Goal: Navigation & Orientation: Find specific page/section

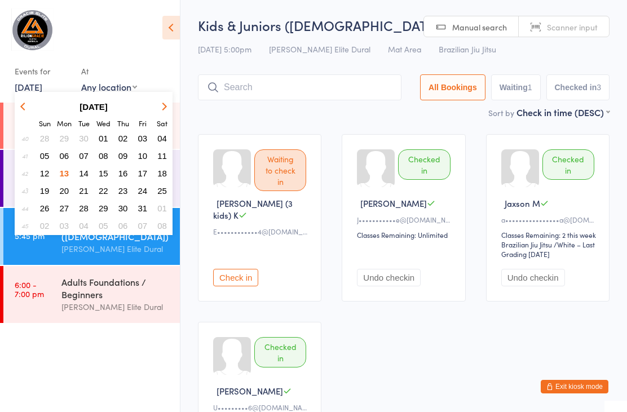
click at [89, 175] on button "14" at bounding box center [83, 173] width 17 height 15
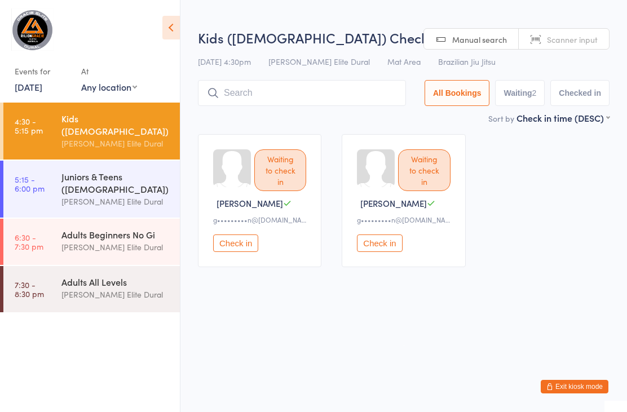
click at [105, 182] on div "Juniors & Teens ([DEMOGRAPHIC_DATA])" at bounding box center [115, 182] width 109 height 25
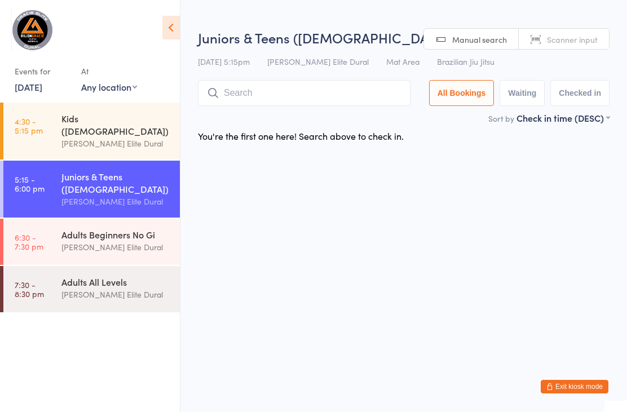
click at [100, 230] on div "Adults Beginners No Gi" at bounding box center [115, 234] width 109 height 12
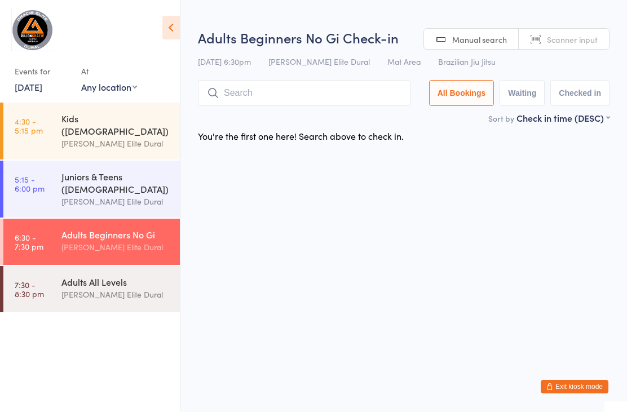
click at [94, 288] on div "[PERSON_NAME] Elite Dural" at bounding box center [115, 294] width 109 height 13
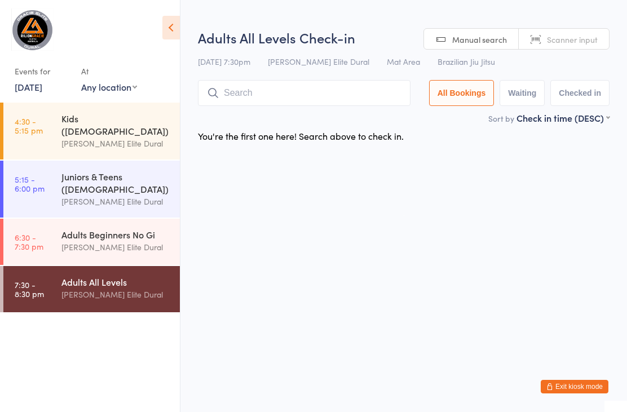
click at [133, 137] on div "[PERSON_NAME] Elite Dural" at bounding box center [115, 143] width 109 height 13
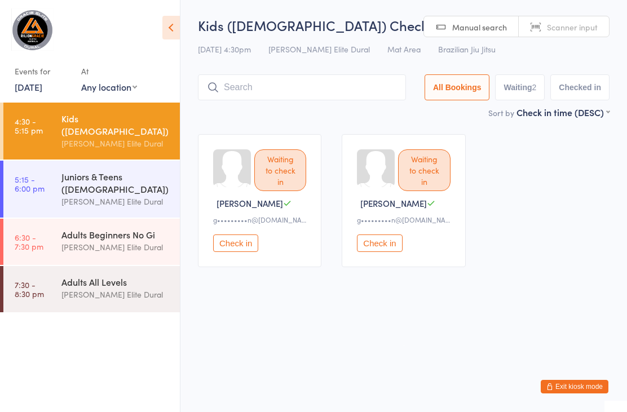
click at [580, 382] on button "Exit kiosk mode" at bounding box center [575, 387] width 68 height 14
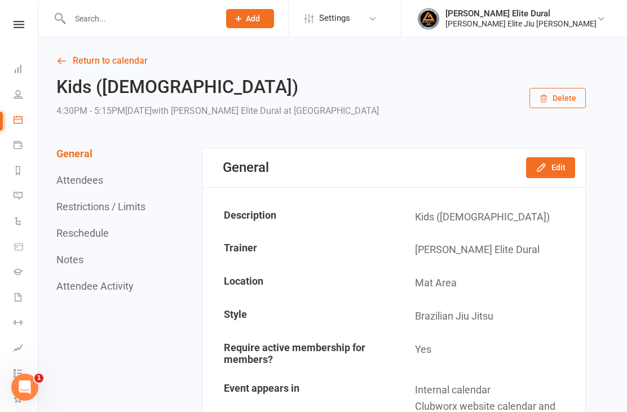
click at [15, 67] on icon at bounding box center [18, 68] width 9 height 9
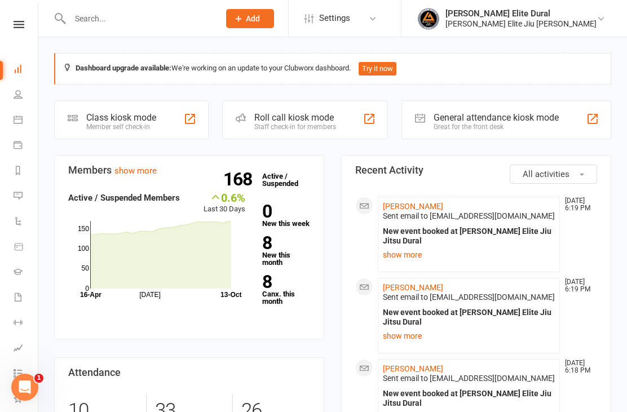
click at [104, 121] on div "Class kiosk mode" at bounding box center [121, 117] width 70 height 11
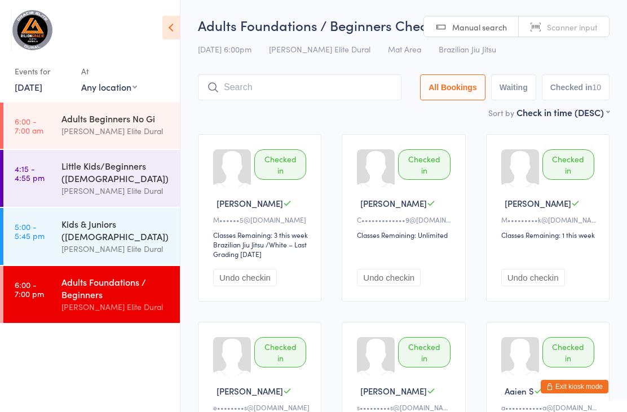
click at [42, 90] on link "[DATE]" at bounding box center [29, 87] width 28 height 12
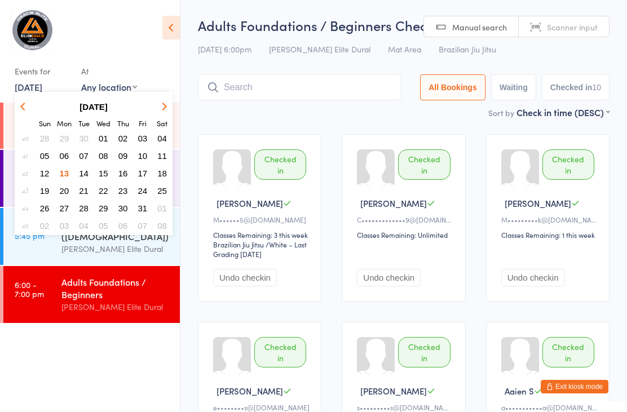
click at [84, 170] on span "14" at bounding box center [84, 174] width 10 height 10
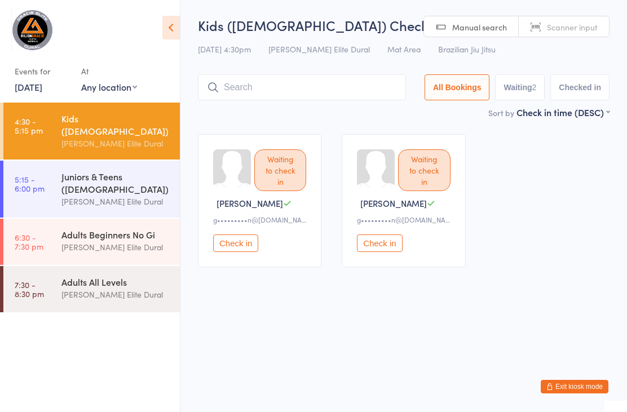
click at [108, 242] on div "[PERSON_NAME] Elite Dural" at bounding box center [115, 247] width 109 height 13
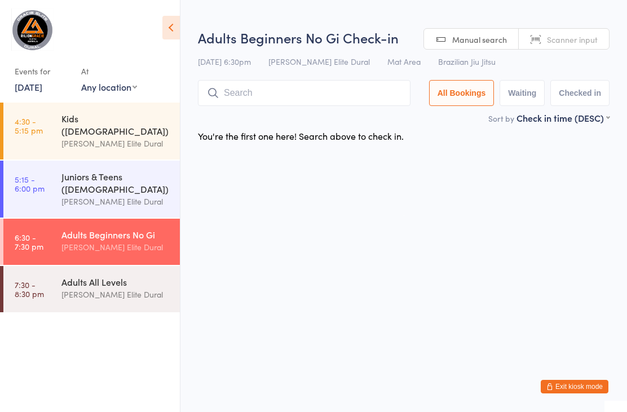
click at [110, 288] on div "[PERSON_NAME] Elite Dural" at bounding box center [115, 294] width 109 height 13
